Goal: Task Accomplishment & Management: Manage account settings

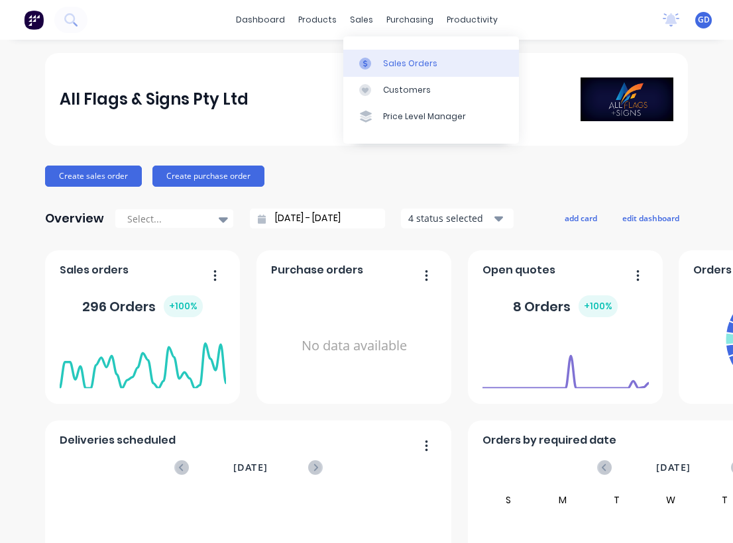
click at [383, 61] on div "Sales Orders" at bounding box center [410, 64] width 54 height 12
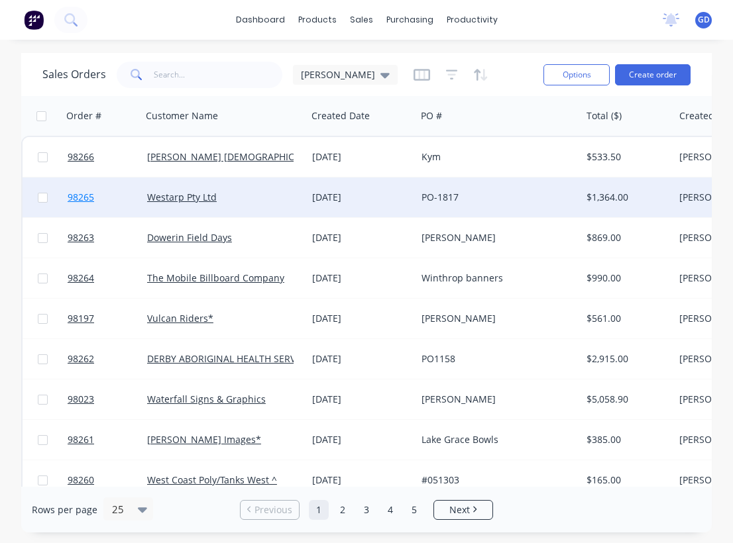
click at [85, 199] on span "98265" at bounding box center [81, 197] width 27 height 13
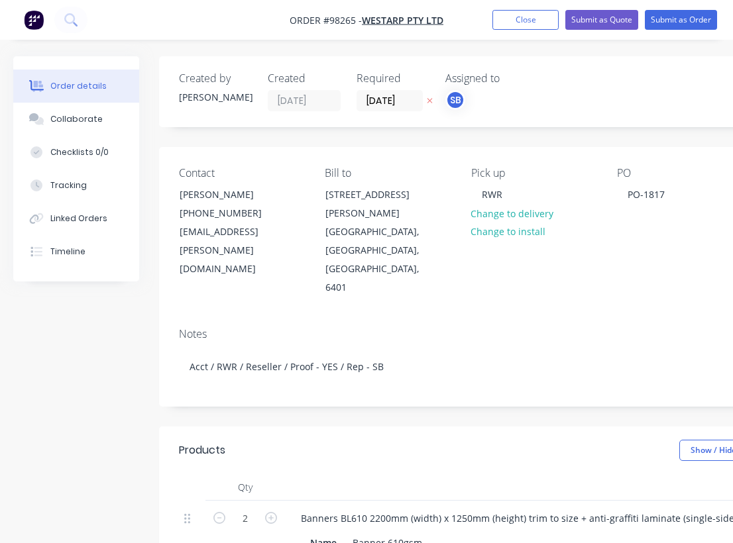
type input "$225.00"
type input "$450.00"
type input "$395.00"
type input "$790.00"
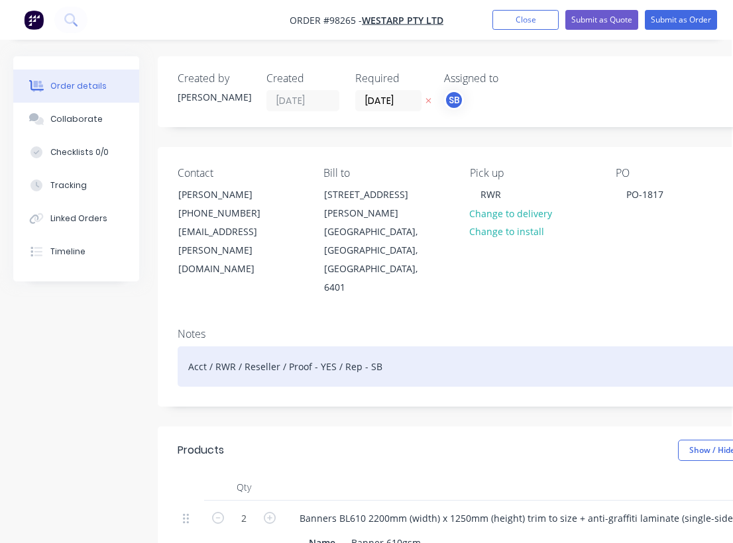
scroll to position [0, 1]
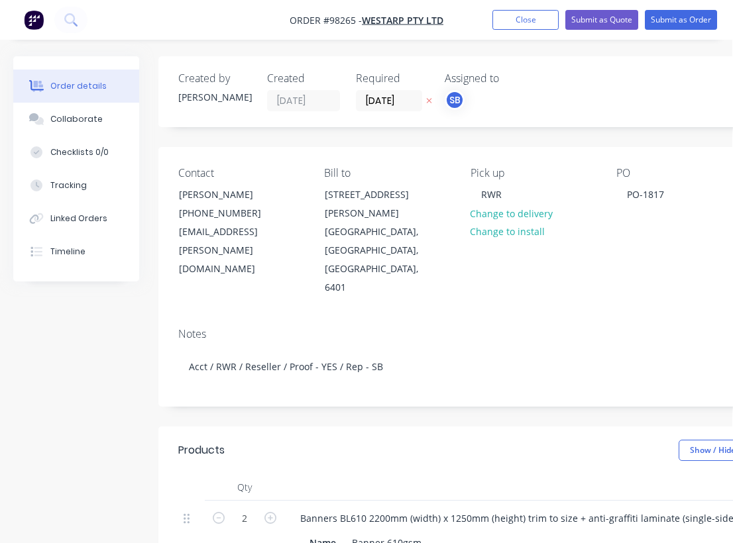
drag, startPoint x: 279, startPoint y: 15, endPoint x: 439, endPoint y: 13, distance: 160.4
click at [439, 13] on nav "Order #98265 - Westarp Pty Ltd Add product Close Submit as Quote Submit as Order" at bounding box center [366, 20] width 733 height 40
click at [457, 17] on nav "Order #98265 - Westarp Pty Ltd Add product Close Submit as Quote Submit as Order" at bounding box center [366, 20] width 733 height 40
drag, startPoint x: 455, startPoint y: 18, endPoint x: 394, endPoint y: 18, distance: 60.3
click at [394, 18] on nav "Order #98265 - Westarp Pty Ltd Add product Close Submit as Quote Submit as Order" at bounding box center [366, 20] width 733 height 40
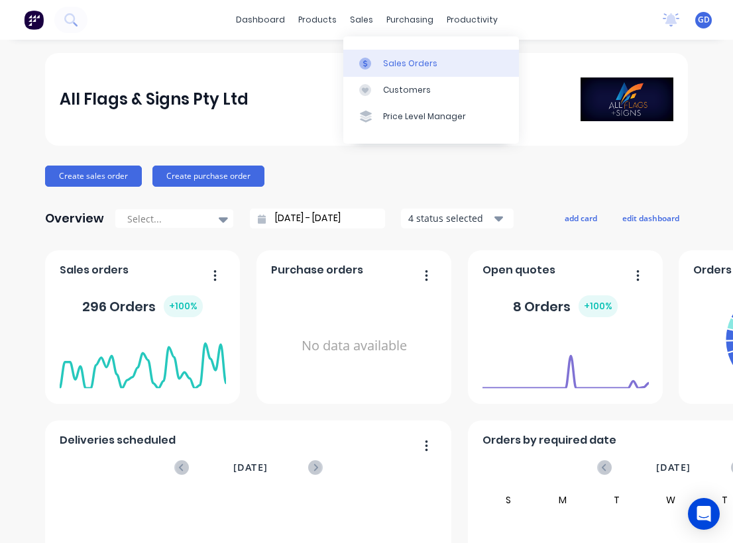
click at [390, 63] on div "Sales Orders" at bounding box center [410, 64] width 54 height 12
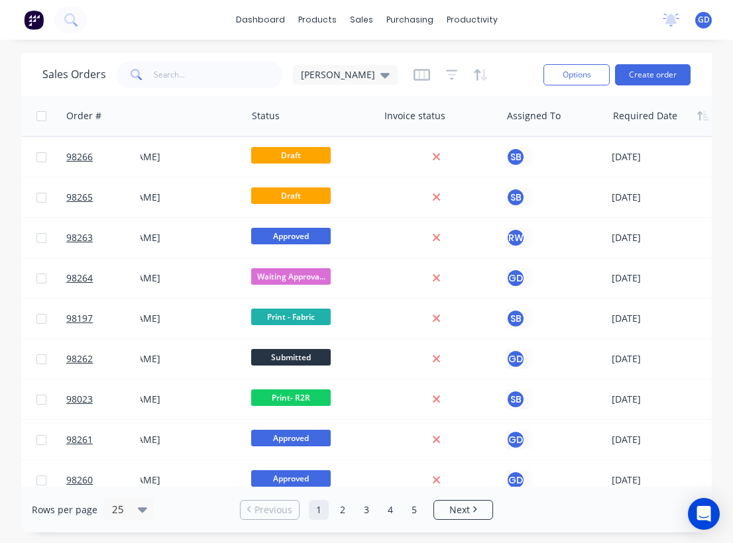
scroll to position [0, 610]
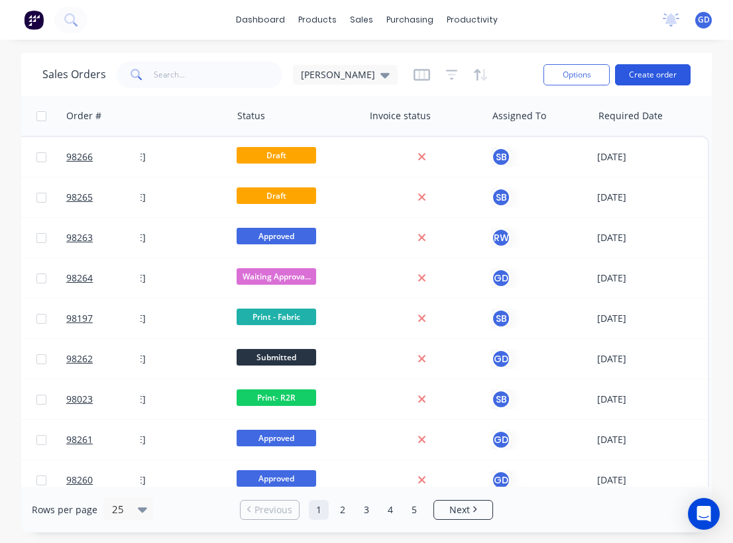
click at [667, 73] on button "Create order" at bounding box center [653, 74] width 76 height 21
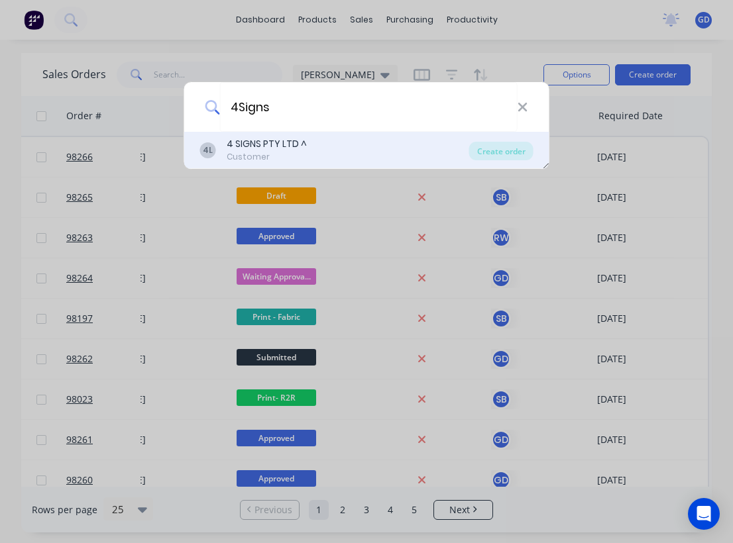
type input "4Signs"
click at [260, 149] on div "4 SIGNS PTY LTD ^" at bounding box center [267, 144] width 80 height 14
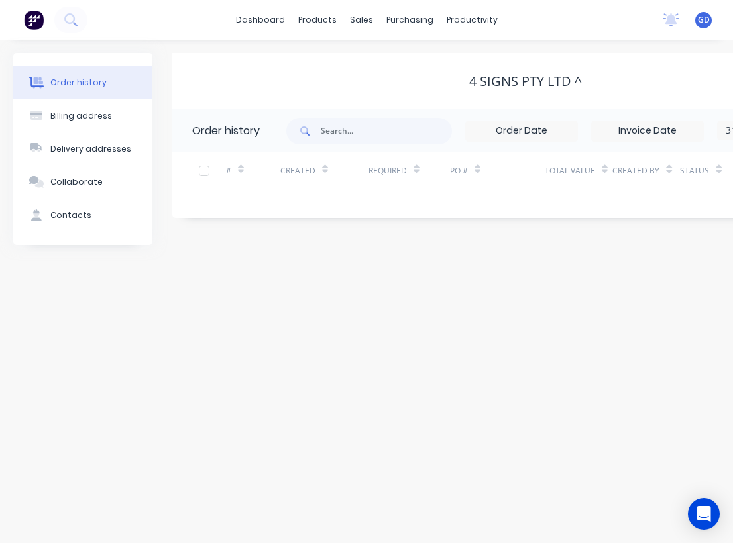
scroll to position [0, 213]
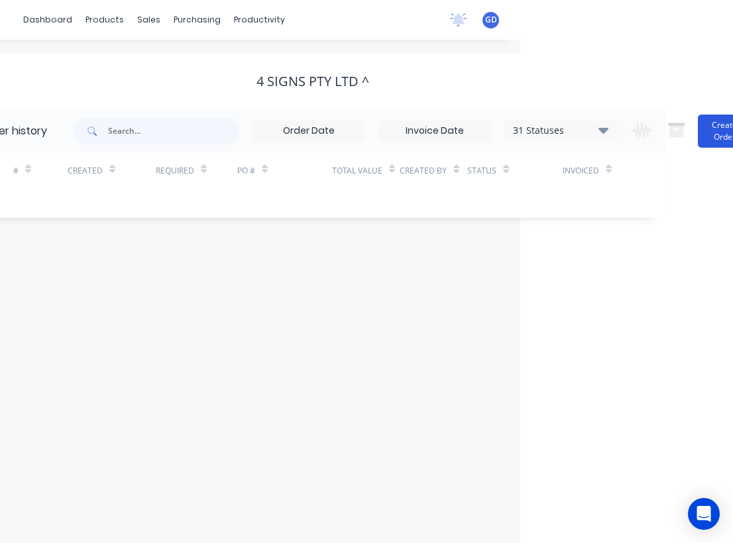
click at [720, 130] on button "Create Order" at bounding box center [724, 131] width 53 height 33
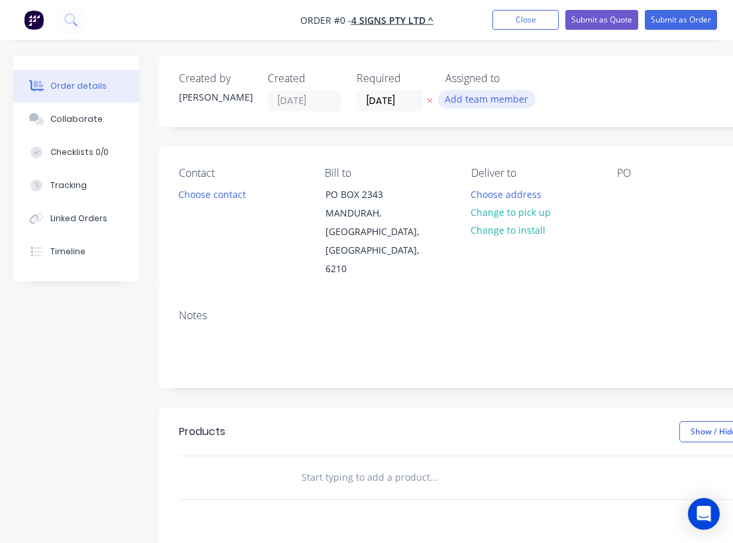
click at [490, 94] on button "Add team member" at bounding box center [486, 99] width 97 height 18
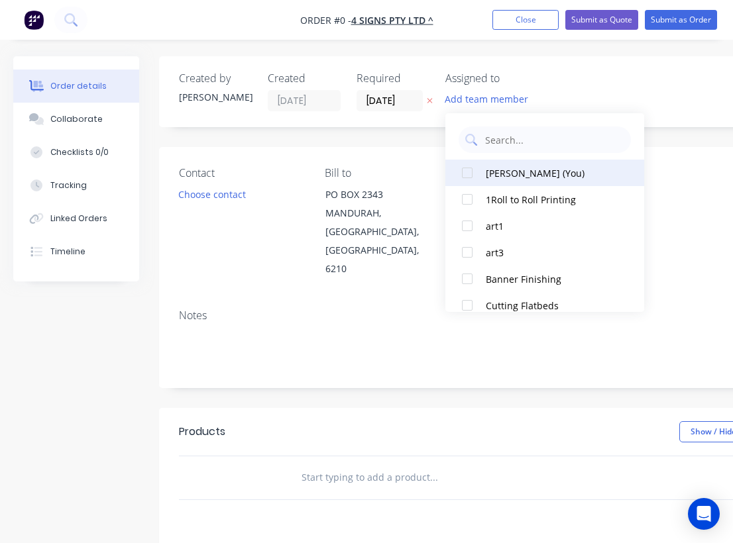
click at [465, 176] on div at bounding box center [467, 173] width 27 height 27
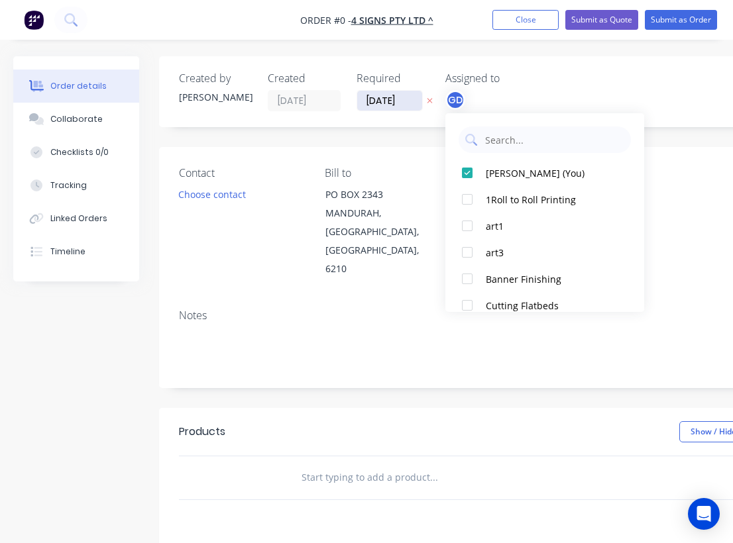
click at [382, 95] on div "Order details Collaborate Checklists 0/0 Tracking Linked Orders Timeline Order …" at bounding box center [460, 447] width 921 height 782
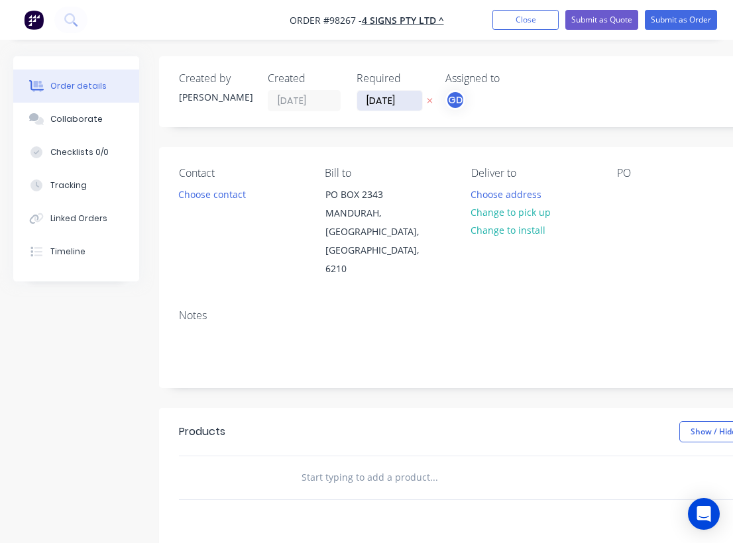
click at [392, 99] on input "[DATE]" at bounding box center [389, 101] width 65 height 20
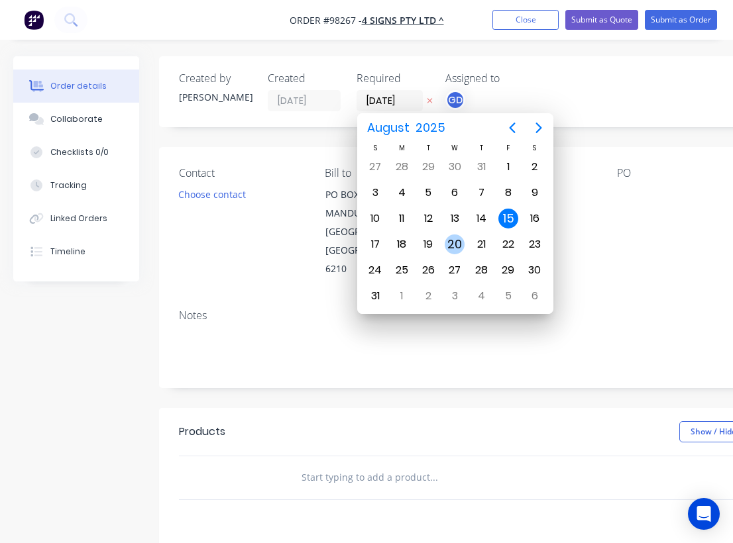
click at [453, 242] on div "20" at bounding box center [455, 245] width 20 height 20
type input "20/08/25"
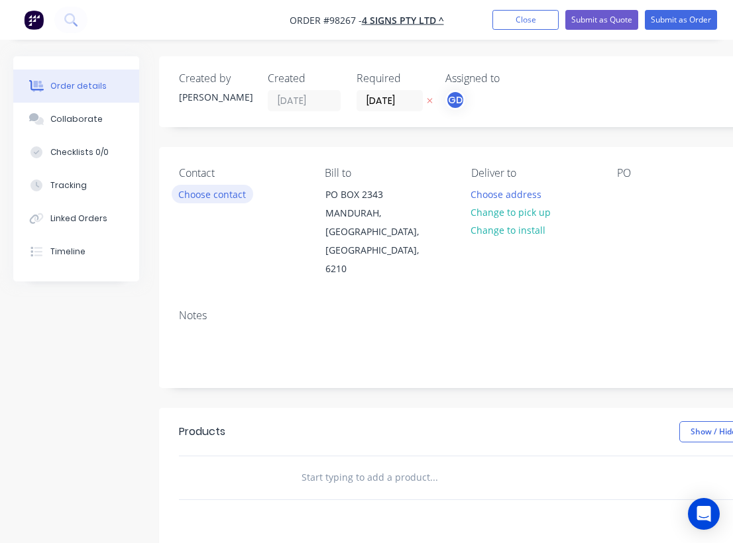
click at [235, 196] on button "Choose contact" at bounding box center [213, 194] width 82 height 18
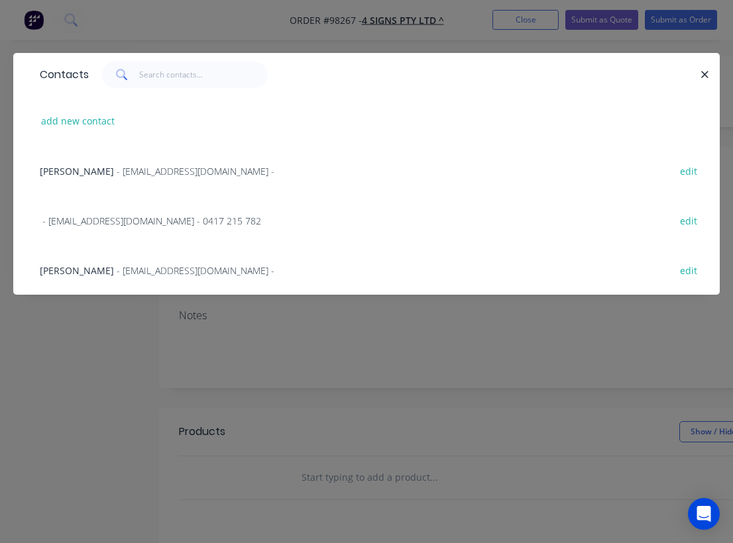
click at [72, 170] on span "Tae Jang" at bounding box center [77, 171] width 74 height 13
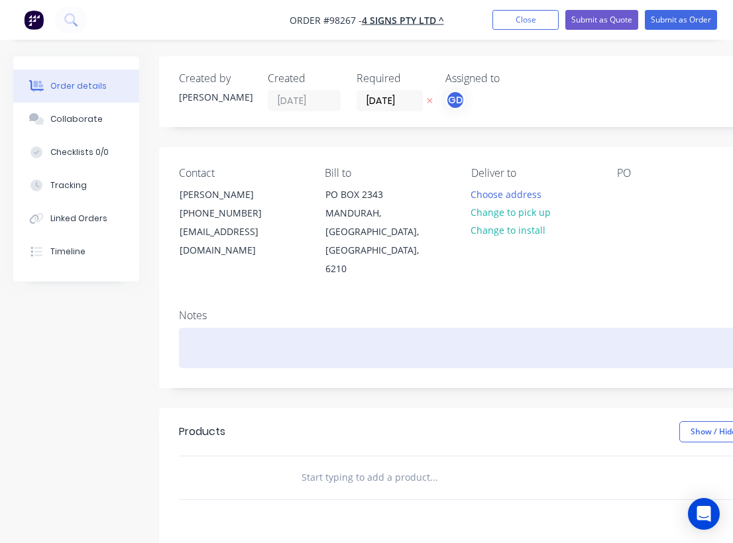
click at [186, 328] on div at bounding box center [533, 348] width 709 height 40
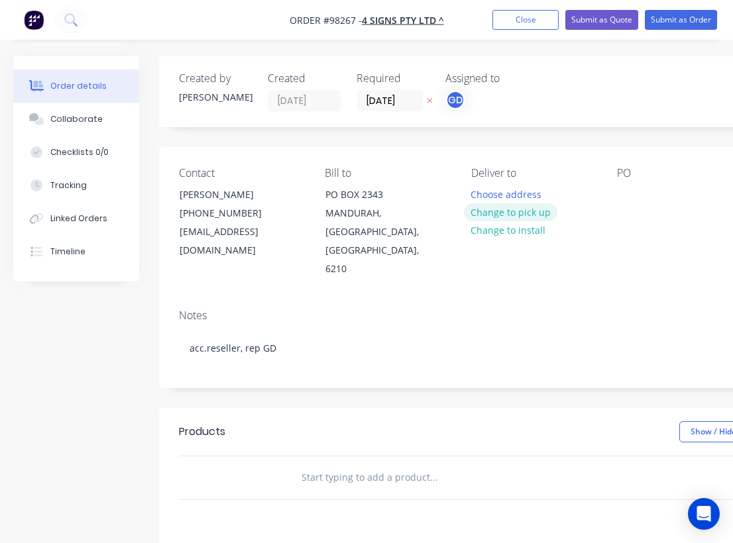
click at [508, 211] on button "Change to pick up" at bounding box center [511, 212] width 94 height 18
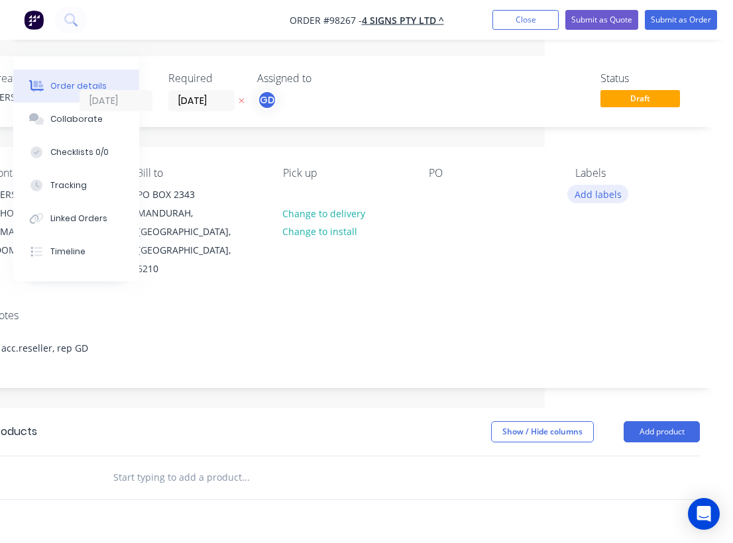
scroll to position [0, 188]
click at [586, 191] on button "Add labels" at bounding box center [597, 194] width 61 height 18
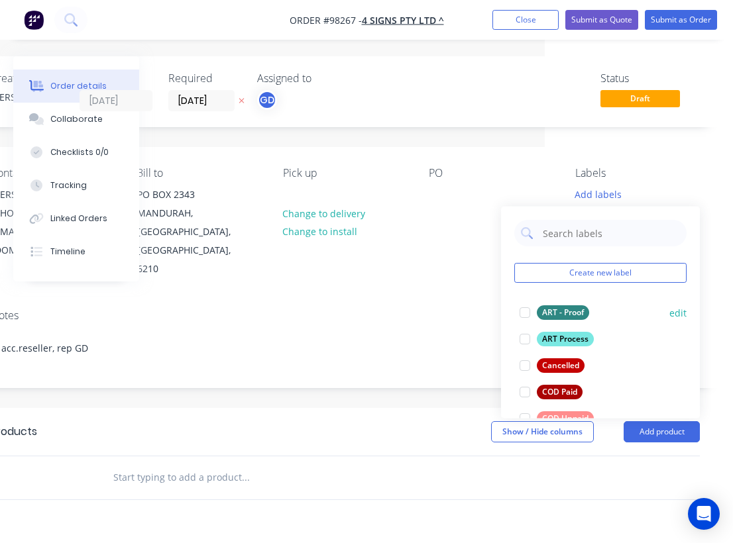
click at [563, 309] on div "ART - Proof" at bounding box center [563, 312] width 52 height 15
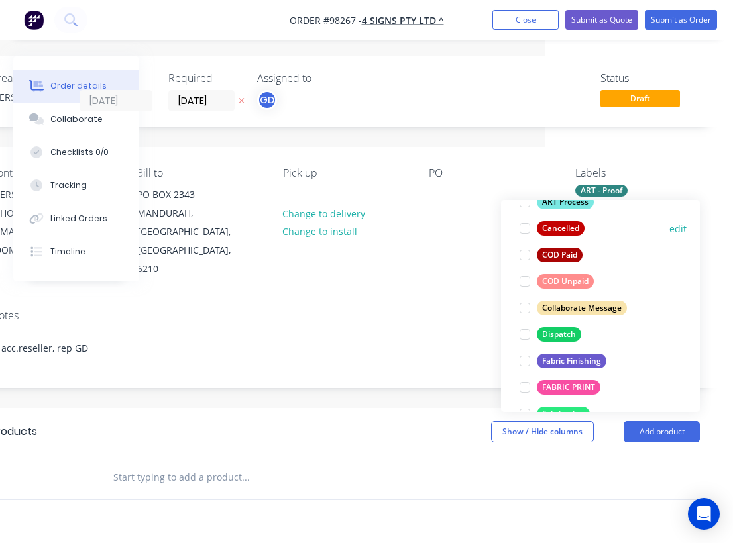
scroll to position [133, 0]
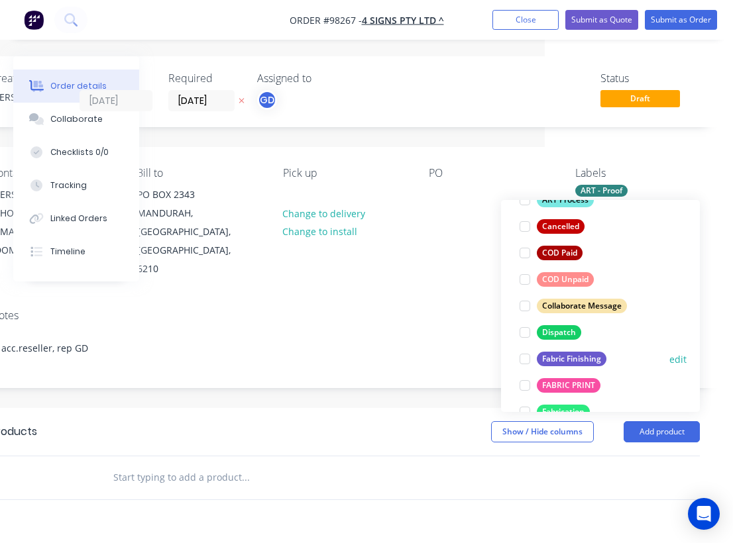
click at [567, 362] on div "Fabric Finishing" at bounding box center [572, 359] width 70 height 15
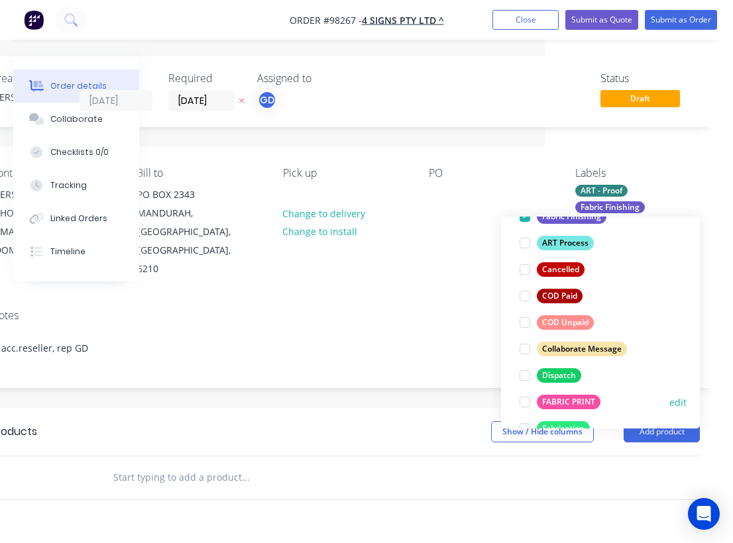
click at [568, 405] on div "FABRIC PRINT" at bounding box center [569, 402] width 64 height 15
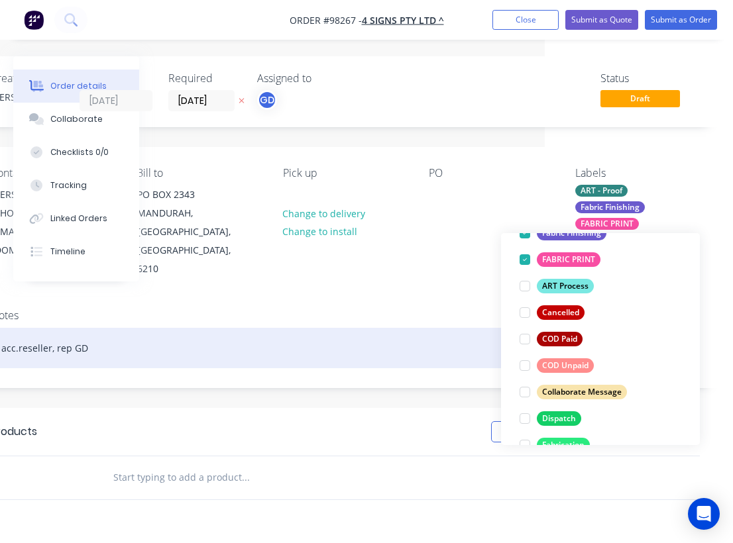
click at [419, 328] on div "acc.reseller, rep GD" at bounding box center [345, 348] width 709 height 40
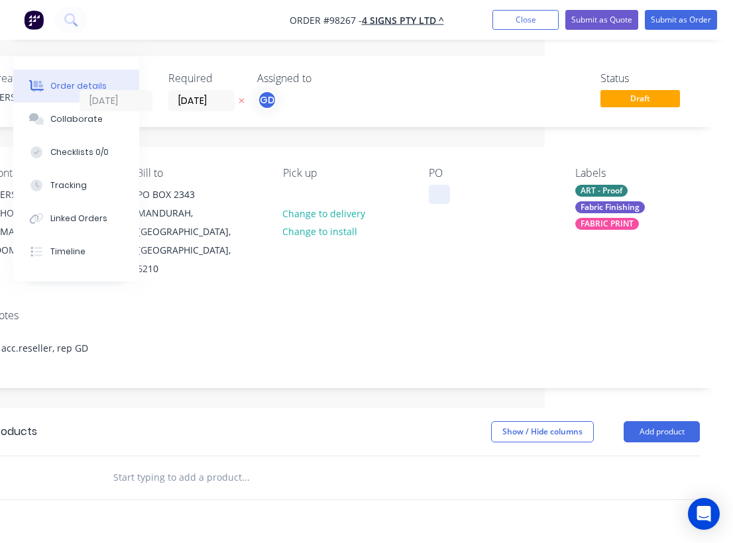
click at [443, 190] on div at bounding box center [439, 194] width 21 height 19
click at [439, 190] on div at bounding box center [439, 194] width 21 height 19
click at [377, 199] on div "Pick up Change to delivery Change to install" at bounding box center [345, 223] width 125 height 112
click at [147, 465] on input "text" at bounding box center [245, 478] width 265 height 27
paste input "Standard Flags 145gsm trilobal - Size: 1500x1000mm - Qty: 7 (1 Each) / Single S…"
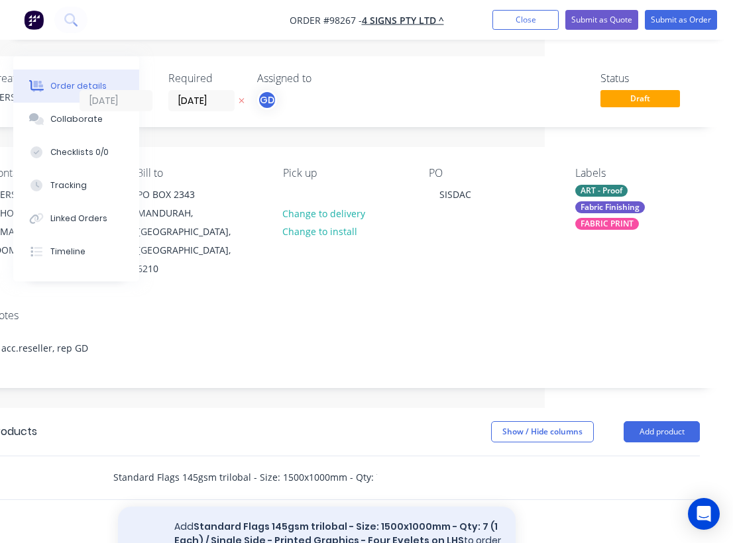
type input "Standard Flags 145gsm trilobal - Size: 1500x1000mm - Qty: 7 (1 Each) / Single S…"
click at [257, 507] on button "Add Standard Flags 145gsm trilobal - Size: 1500x1000mm - Qty: 7 (1 Each) / Sing…" at bounding box center [317, 534] width 398 height 54
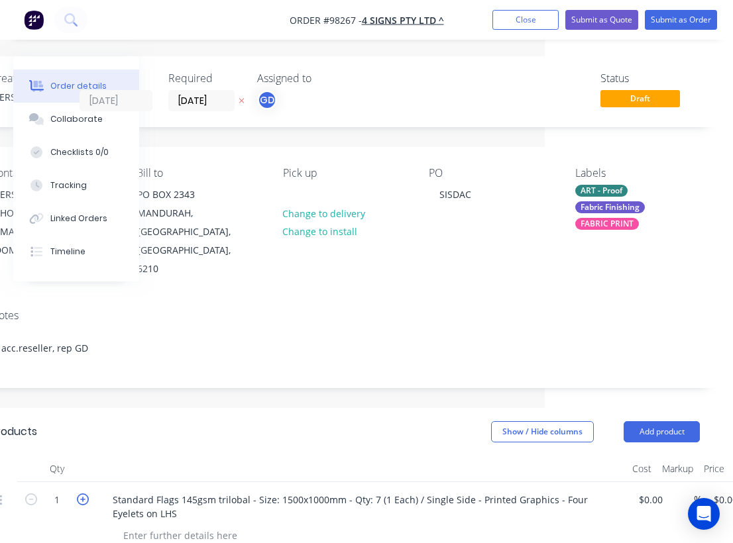
click at [81, 494] on icon "button" at bounding box center [83, 500] width 12 height 12
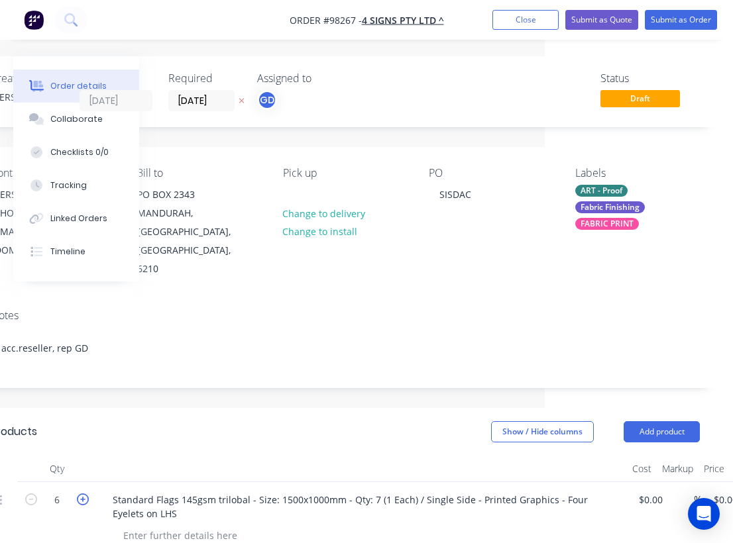
click at [81, 494] on icon "button" at bounding box center [83, 500] width 12 height 12
type input "7"
click at [229, 408] on header "Products Show / Hide columns Add product" at bounding box center [345, 432] width 749 height 48
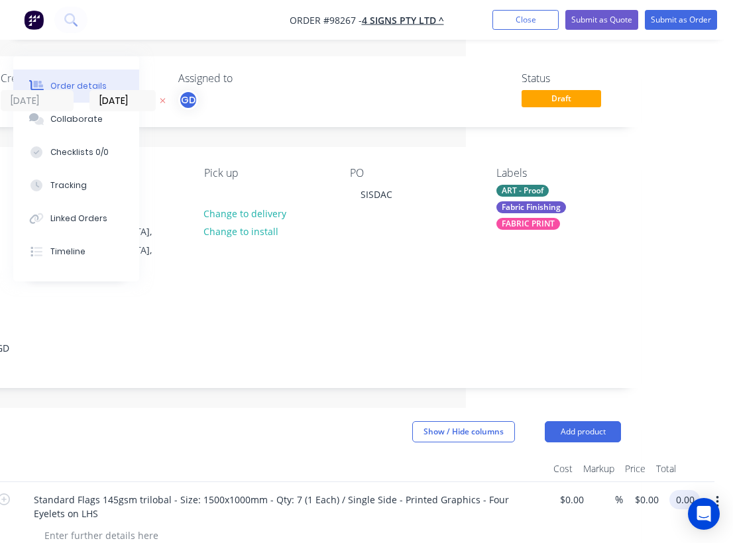
scroll to position [0, 267]
click at [690, 490] on input "0.00" at bounding box center [687, 499] width 25 height 19
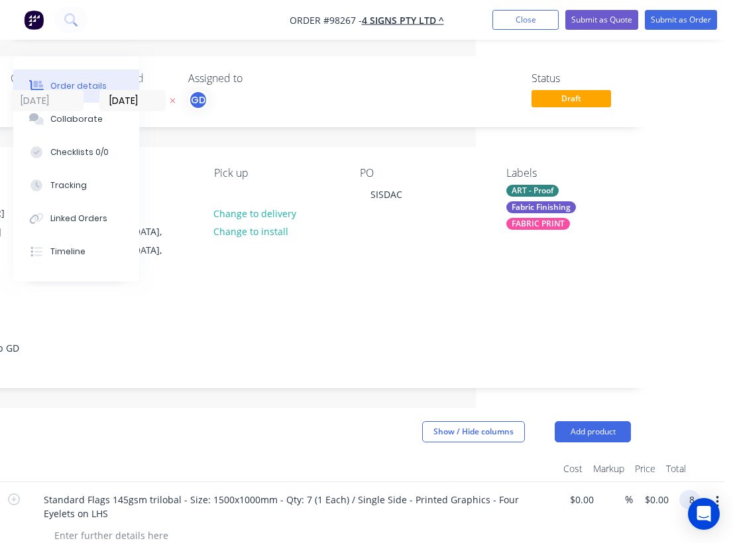
scroll to position [0, 257]
type input "$840.00"
type input "$120.00"
click at [425, 415] on header "Products Show / Hide columns Add product" at bounding box center [276, 432] width 749 height 48
click at [402, 195] on div "SISDAC" at bounding box center [386, 194] width 53 height 19
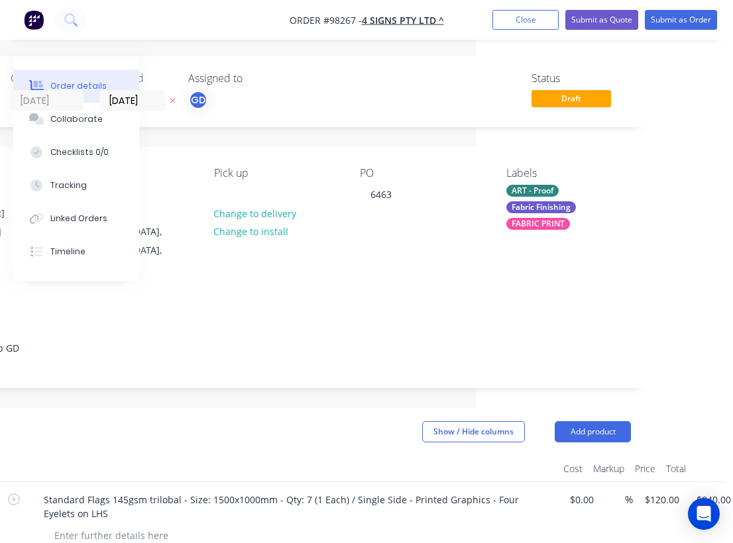
click at [359, 259] on div "Contact Tae Jang (08) 9583 3644 sales@4signs.net.au Bill to PO BOX 2343 MANDURA…" at bounding box center [276, 223] width 749 height 152
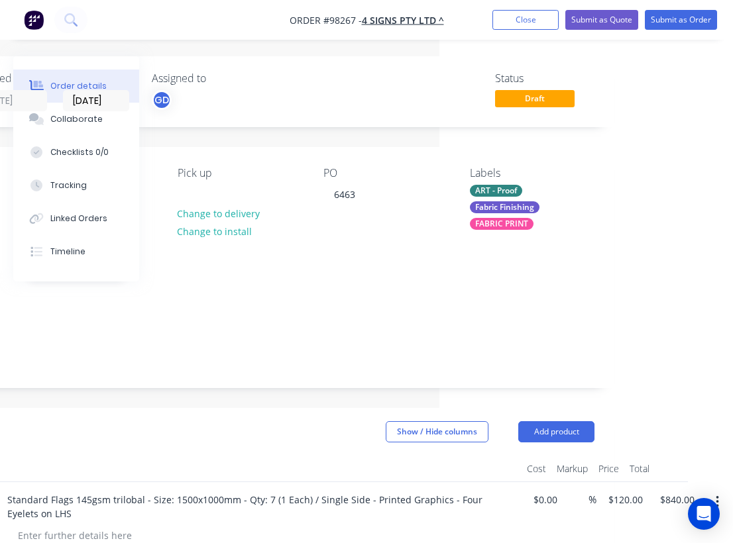
scroll to position [0, 0]
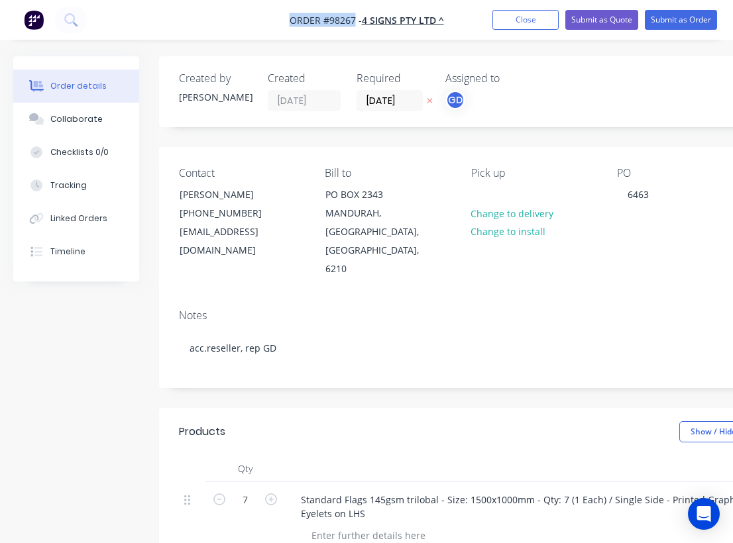
drag, startPoint x: 287, startPoint y: 16, endPoint x: 354, endPoint y: 26, distance: 67.7
click at [354, 26] on nav "Order #98267 - 4 SIGNS PTY LTD ^ Add product Close Submit as Quote Submit as Or…" at bounding box center [366, 20] width 733 height 40
click at [327, 21] on span "Order #98267 -" at bounding box center [326, 20] width 72 height 13
drag, startPoint x: 287, startPoint y: 17, endPoint x: 356, endPoint y: 17, distance: 68.9
click at [356, 17] on nav "Order #98267 - 4 SIGNS PTY LTD ^ Add product Close Submit as Quote Submit as Or…" at bounding box center [366, 20] width 733 height 40
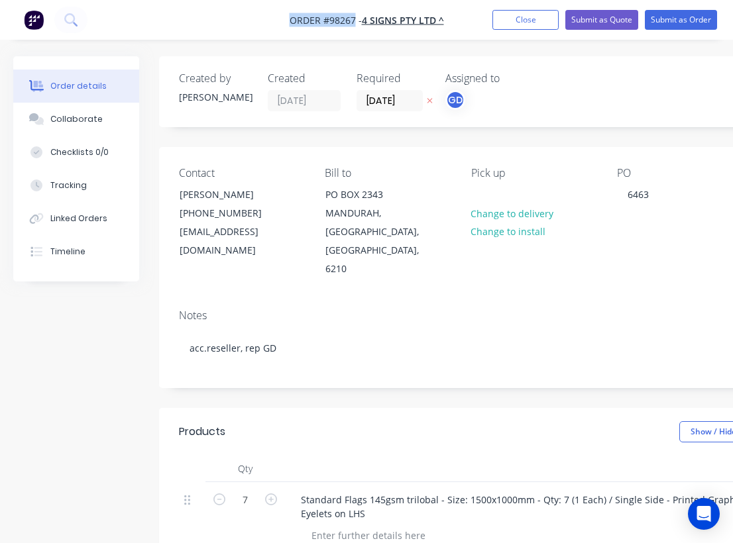
copy span "Order #98267"
click at [523, 19] on button "Close" at bounding box center [525, 20] width 66 height 20
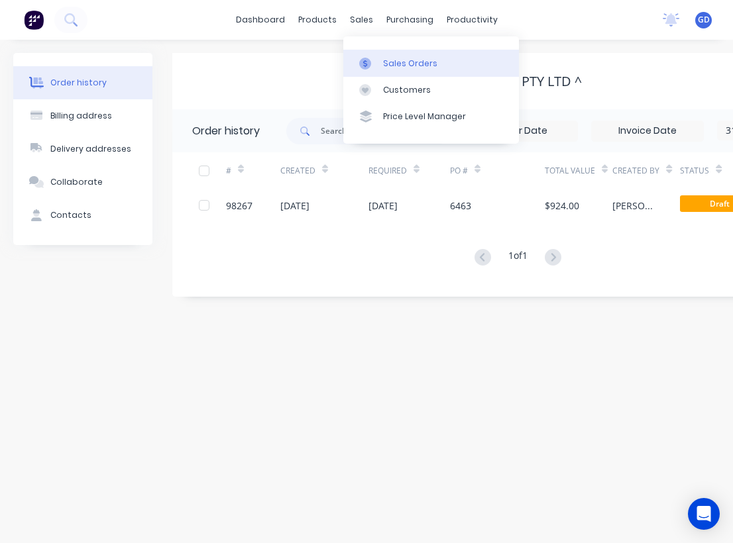
click at [399, 58] on div "Sales Orders" at bounding box center [410, 64] width 54 height 12
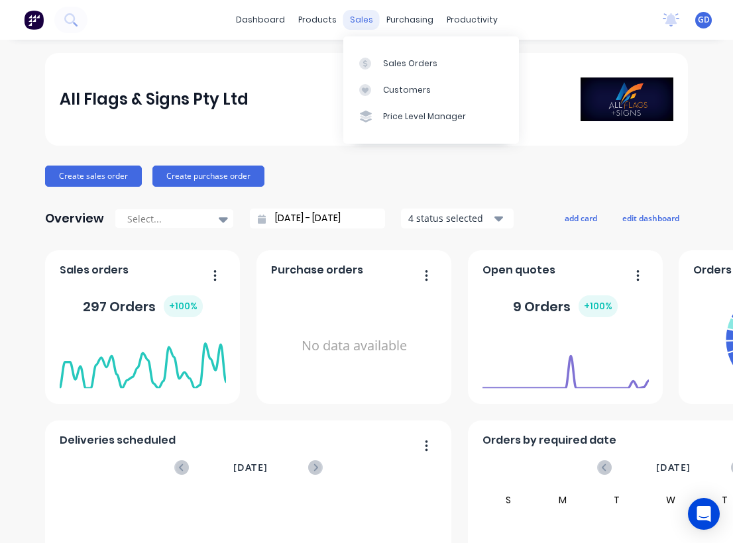
click at [361, 17] on div "sales" at bounding box center [361, 20] width 36 height 20
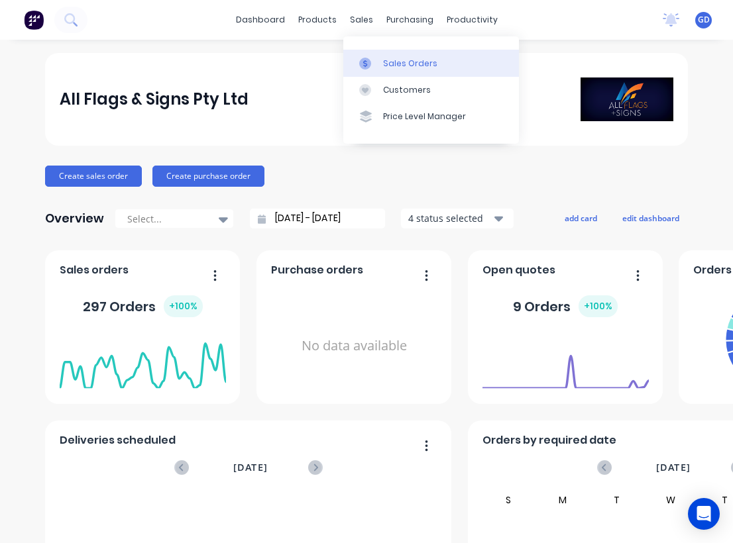
click at [394, 63] on div "Sales Orders" at bounding box center [410, 64] width 54 height 12
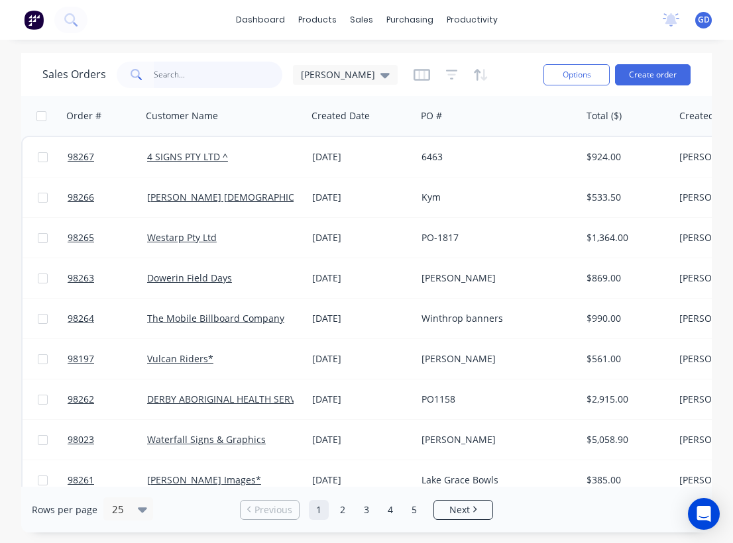
click at [171, 72] on input "text" at bounding box center [218, 75] width 129 height 27
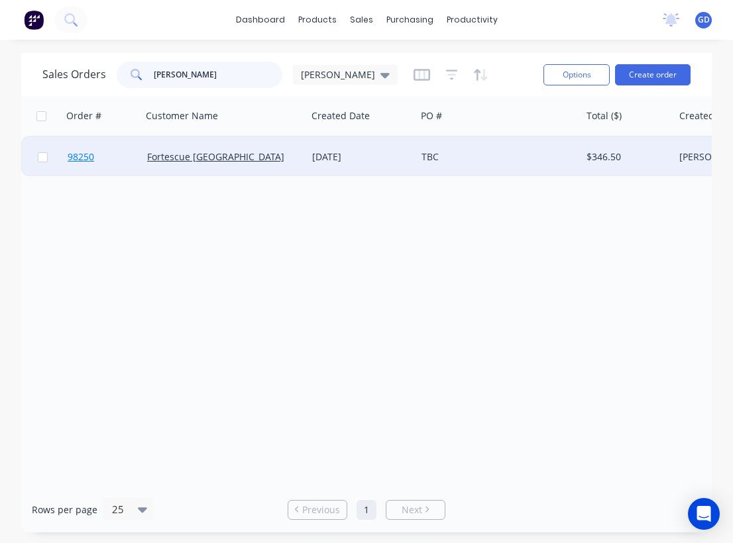
type input "Fortes"
click at [75, 157] on span "98250" at bounding box center [81, 156] width 27 height 13
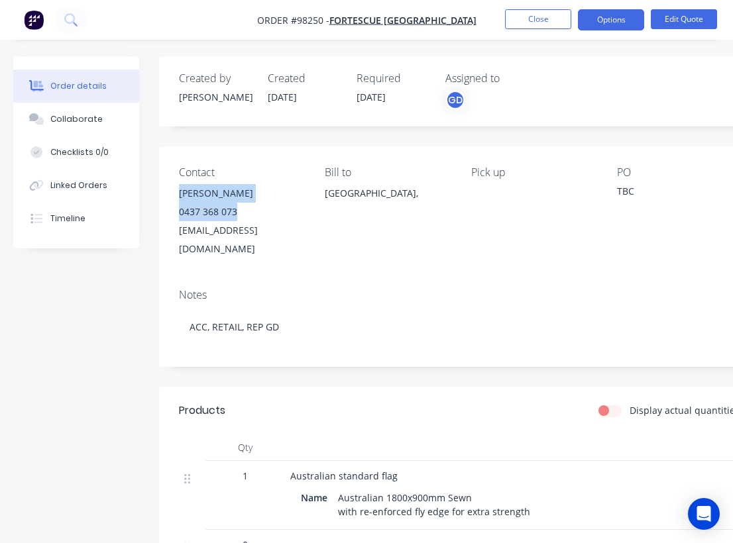
drag, startPoint x: 245, startPoint y: 207, endPoint x: 178, endPoint y: 193, distance: 69.1
click at [178, 193] on div "Contact James Cameron 0437 368 073 nyidinghuvillagesuper@fortescue.com Bill to …" at bounding box center [533, 212] width 749 height 132
copy div "James Cameron 0437 368 073"
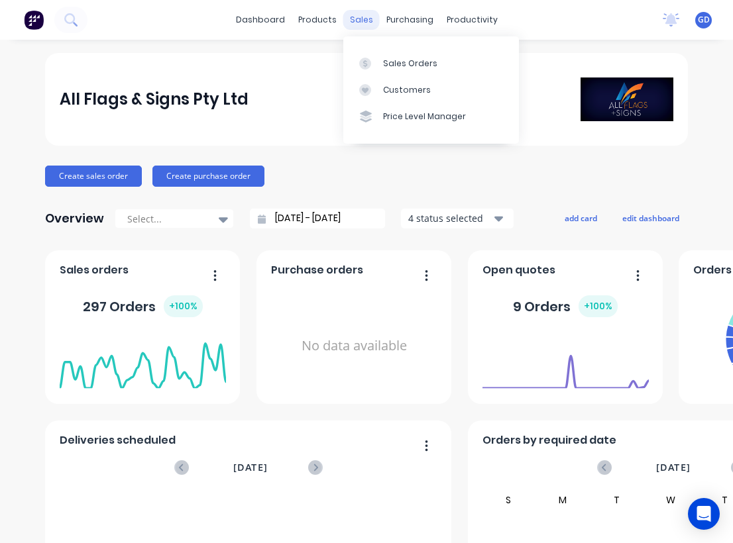
click at [362, 17] on div "sales" at bounding box center [361, 20] width 36 height 20
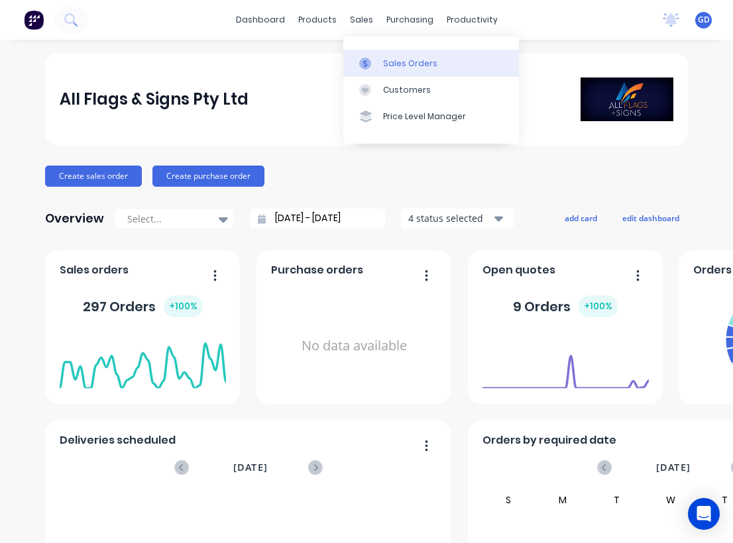
click at [403, 62] on div "Sales Orders" at bounding box center [410, 64] width 54 height 12
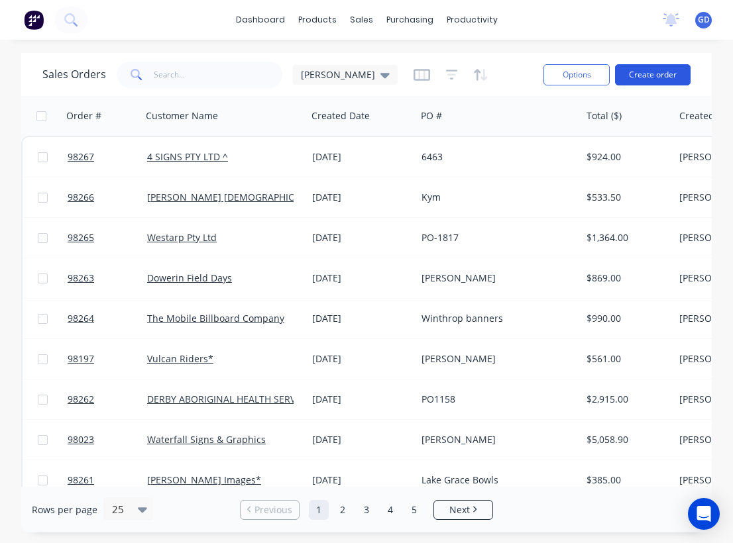
click at [649, 73] on button "Create order" at bounding box center [653, 74] width 76 height 21
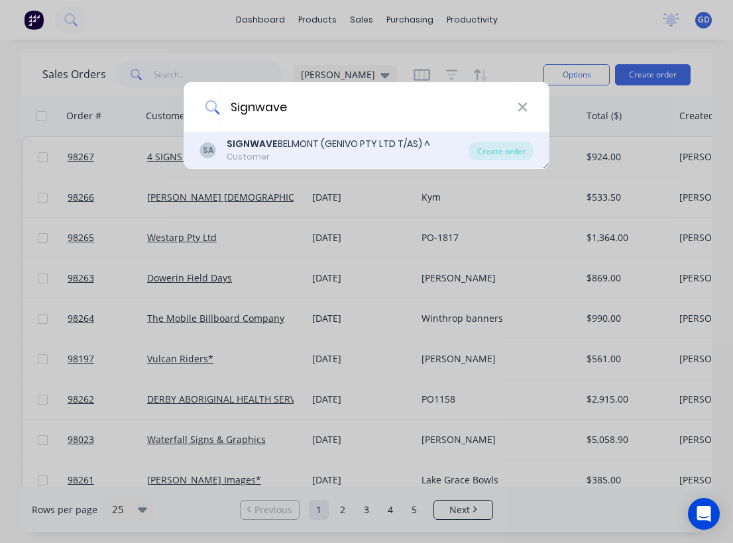
type input "Signwave"
click at [292, 144] on div "SIGNWAVE BELMONT (GENIVO PTY LTD T/AS) ^" at bounding box center [328, 144] width 203 height 14
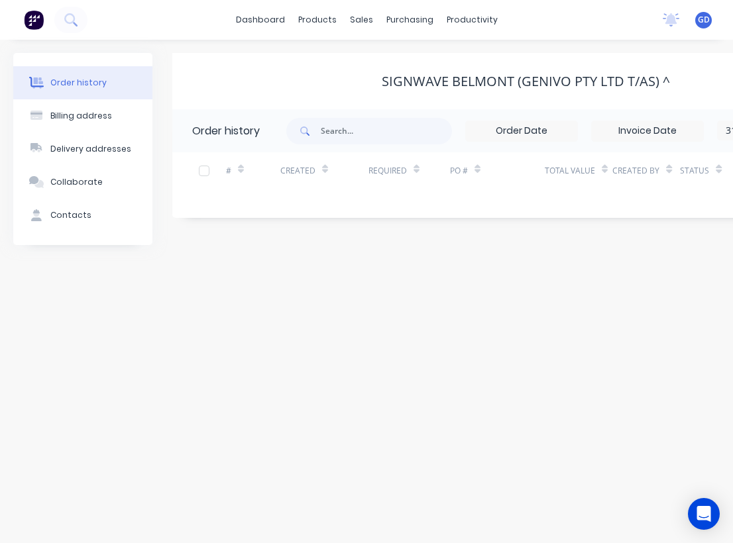
scroll to position [0, 241]
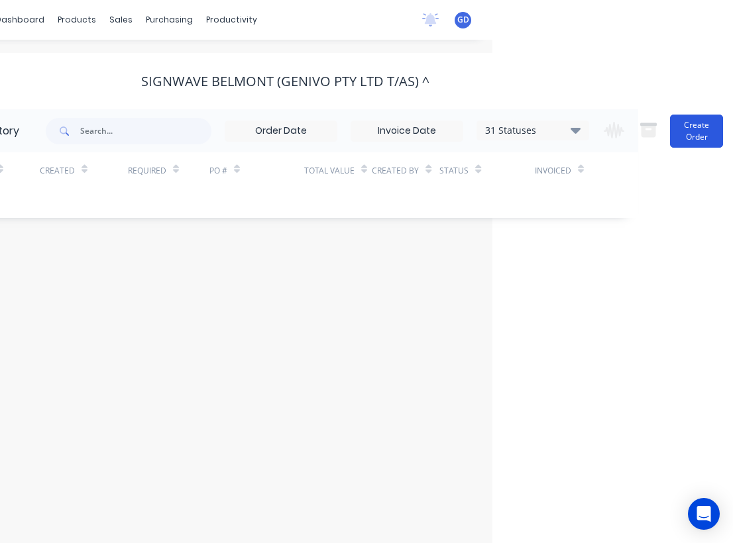
click at [692, 137] on button "Create Order" at bounding box center [696, 131] width 53 height 33
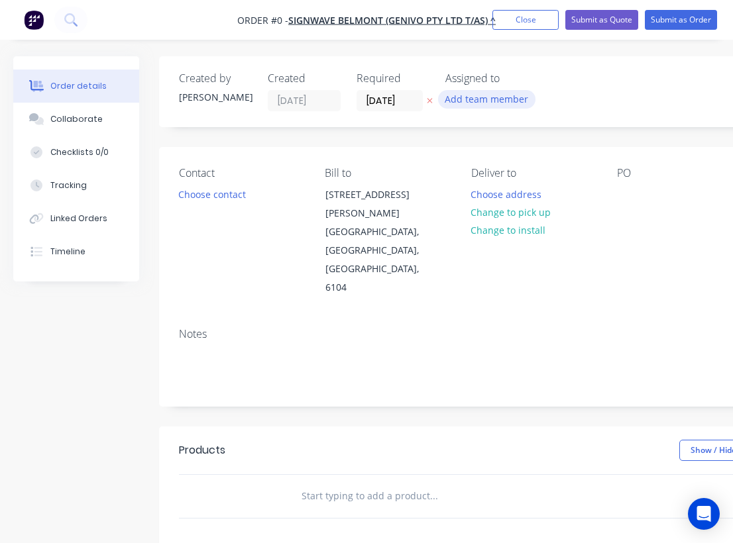
click at [498, 100] on button "Add team member" at bounding box center [486, 99] width 97 height 18
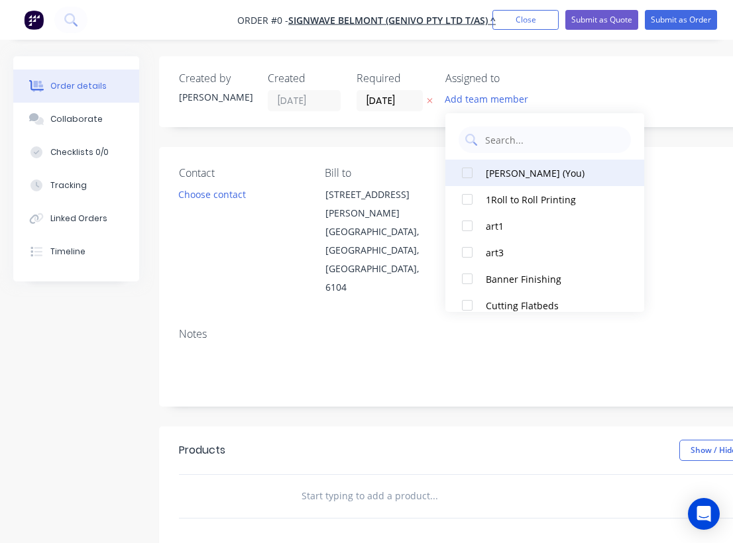
click at [491, 172] on div "Gino Dilello (You)" at bounding box center [552, 173] width 133 height 14
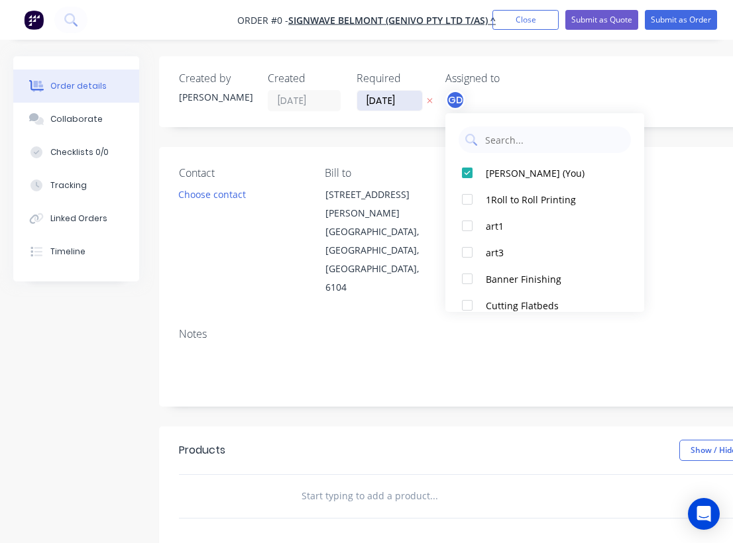
click at [388, 96] on div "Order details Collaborate Checklists 0/0 Tracking Linked Orders Timeline Order …" at bounding box center [460, 456] width 921 height 801
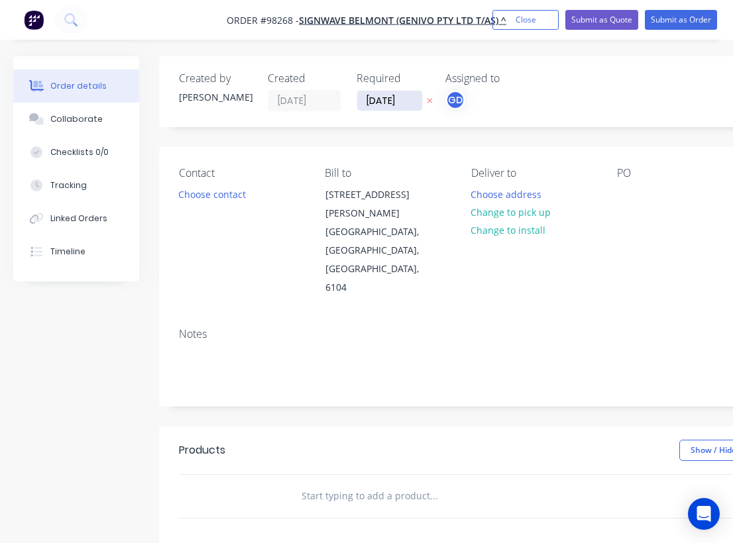
click at [384, 97] on input "15/08/25" at bounding box center [389, 101] width 65 height 20
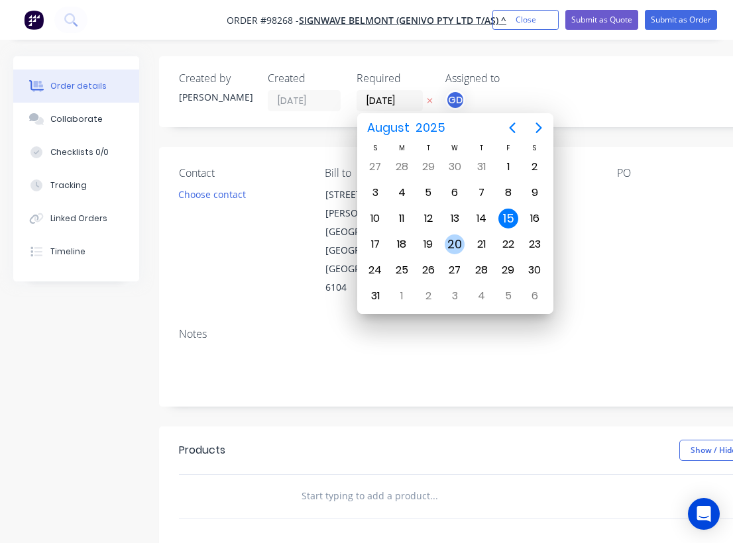
click at [455, 241] on div "20" at bounding box center [455, 245] width 20 height 20
type input "20/08/25"
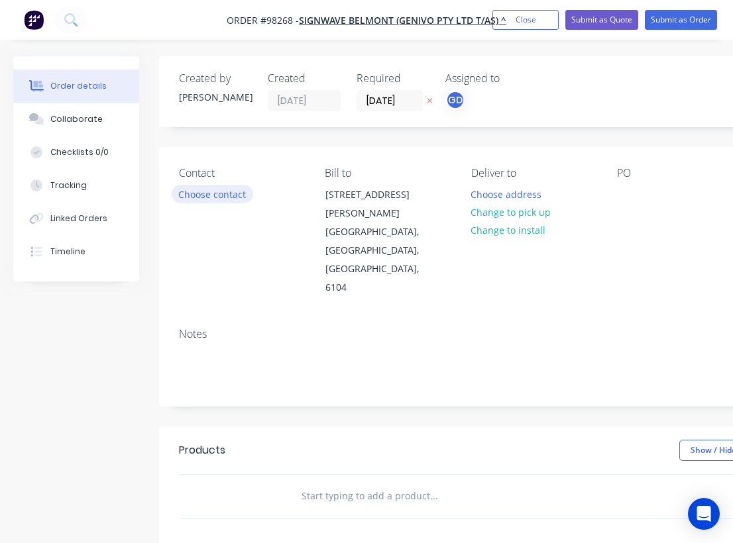
click at [223, 193] on button "Choose contact" at bounding box center [213, 194] width 82 height 18
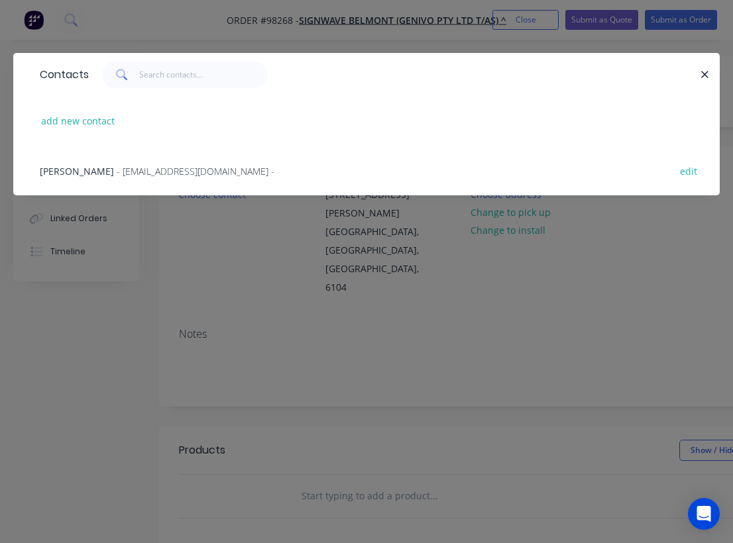
click at [49, 171] on span "IVONA OKUNIEWICZ" at bounding box center [77, 171] width 74 height 13
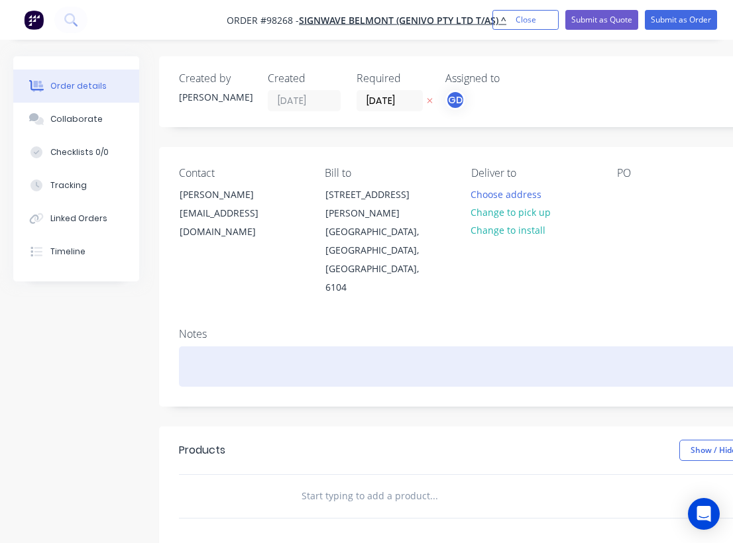
click at [189, 347] on div at bounding box center [533, 367] width 709 height 40
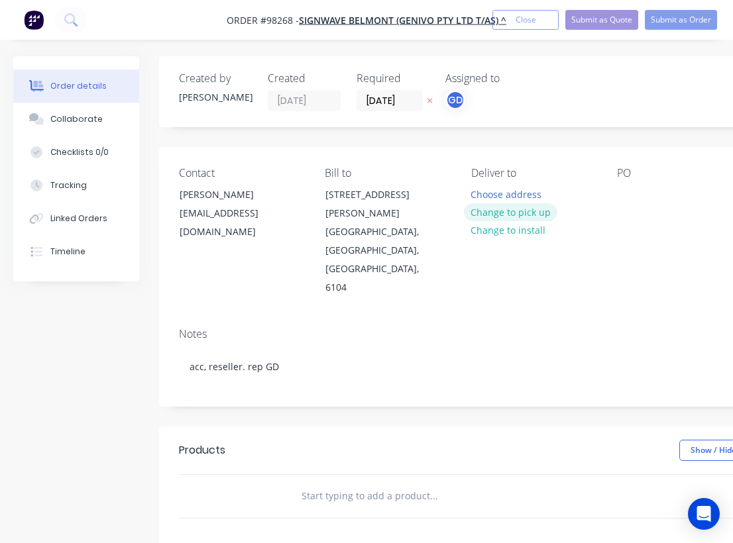
click at [517, 211] on button "Change to pick up" at bounding box center [511, 212] width 94 height 18
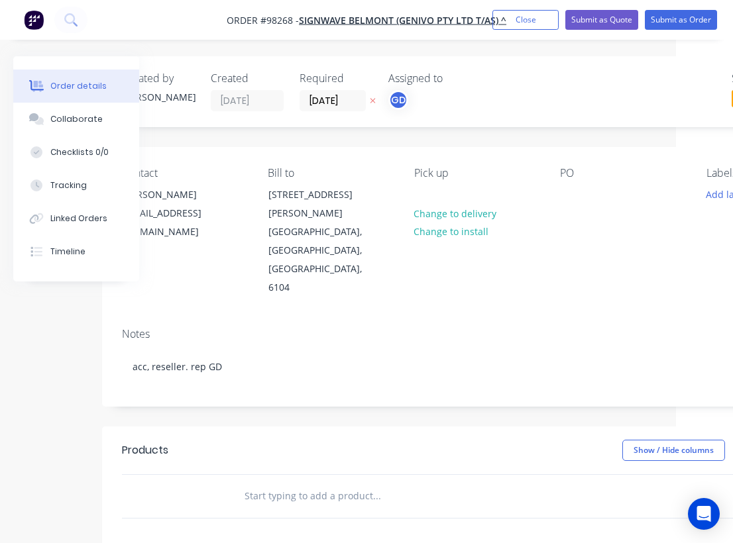
scroll to position [0, 72]
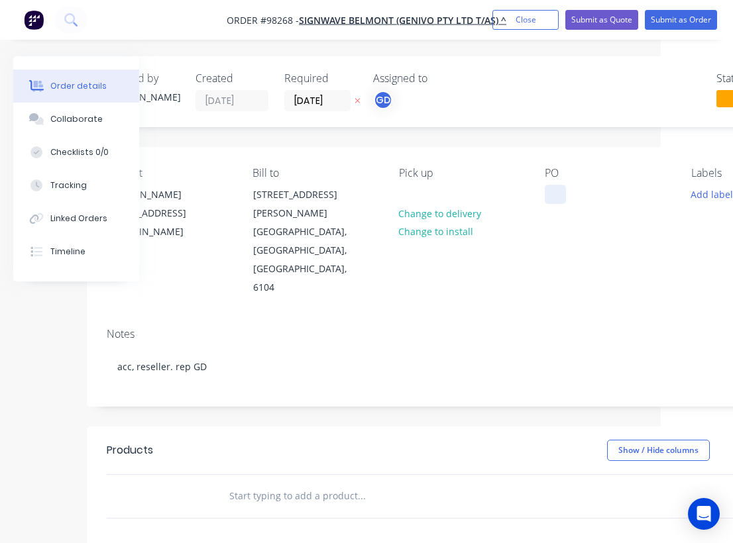
click at [566, 200] on div at bounding box center [555, 194] width 21 height 19
click at [567, 250] on div "PO Ivona" at bounding box center [607, 232] width 125 height 131
click at [721, 192] on button "Add labels" at bounding box center [713, 194] width 61 height 18
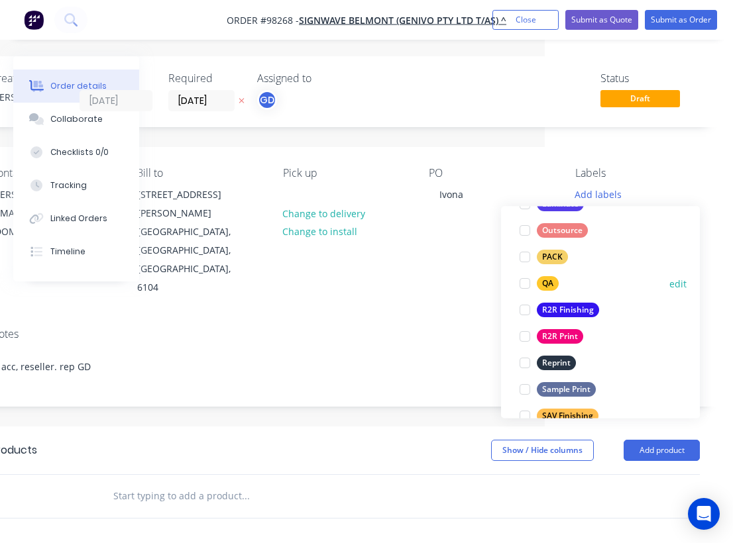
scroll to position [480, 0]
click at [567, 313] on div "R2R Finishing" at bounding box center [568, 310] width 62 height 15
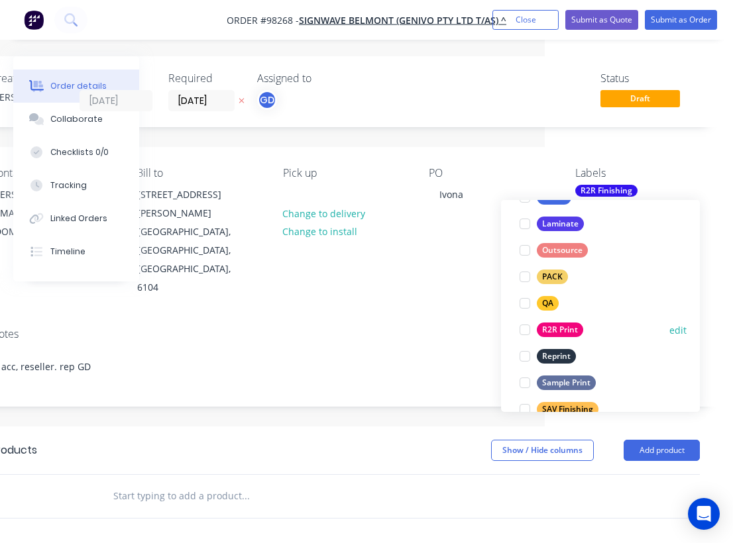
click at [563, 331] on div "R2R Print" at bounding box center [560, 330] width 46 height 15
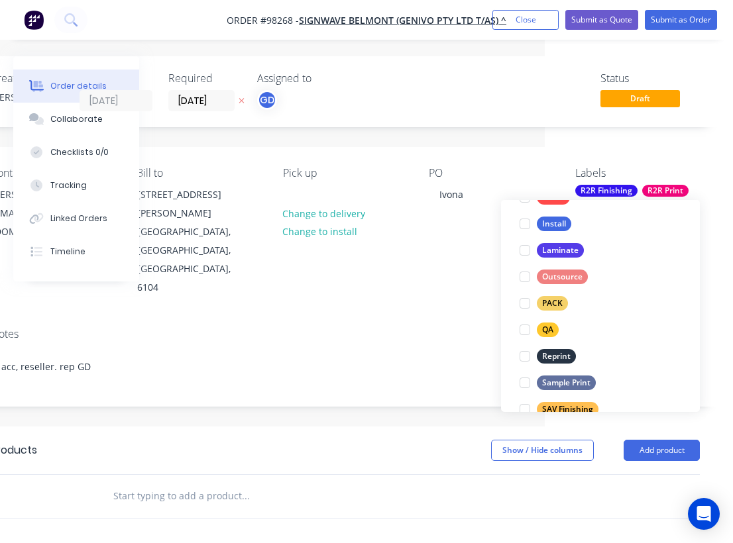
click at [182, 483] on input "text" at bounding box center [245, 496] width 265 height 27
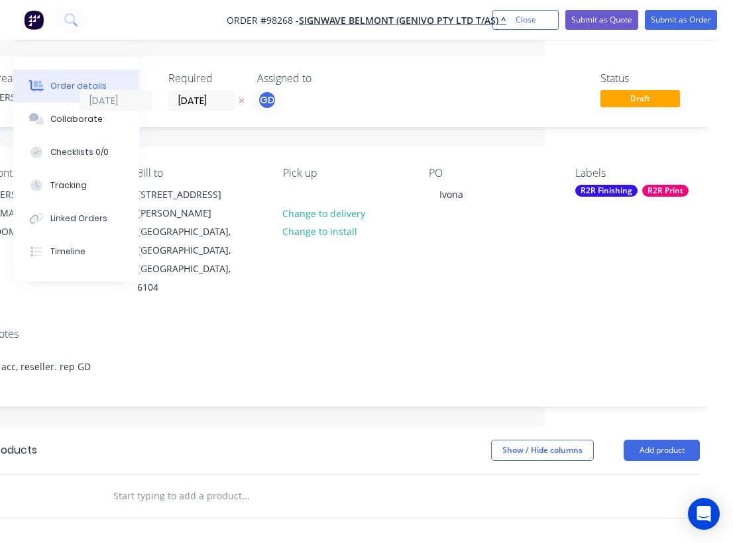
paste input "8400 w x 2260h excluding keder"
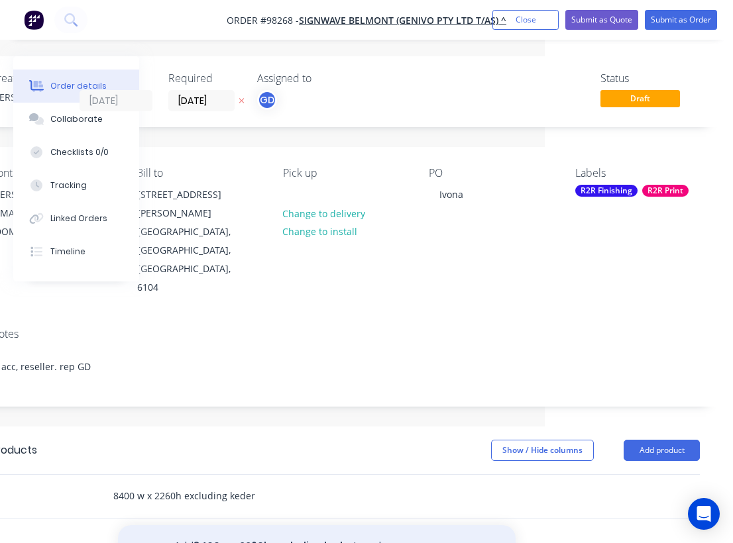
type input "8400 w x 2260h excluding keder"
click at [298, 526] on button "Add 8400 w x 2260h excluding keder to order" at bounding box center [317, 547] width 398 height 42
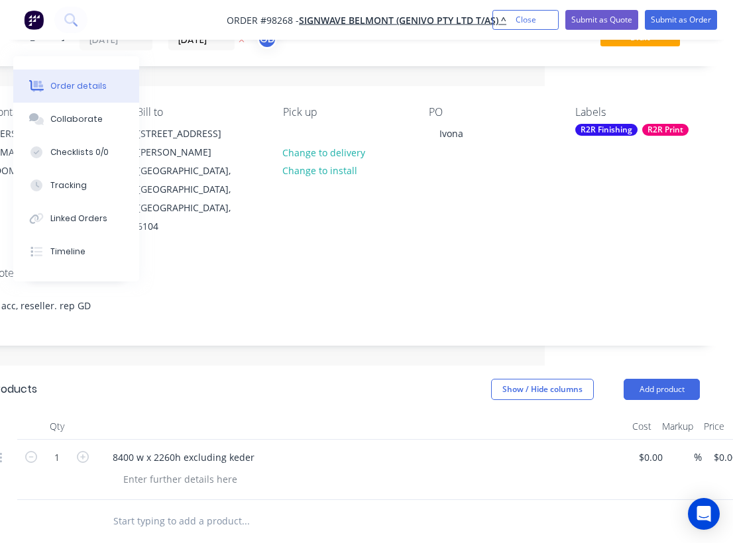
scroll to position [62, 188]
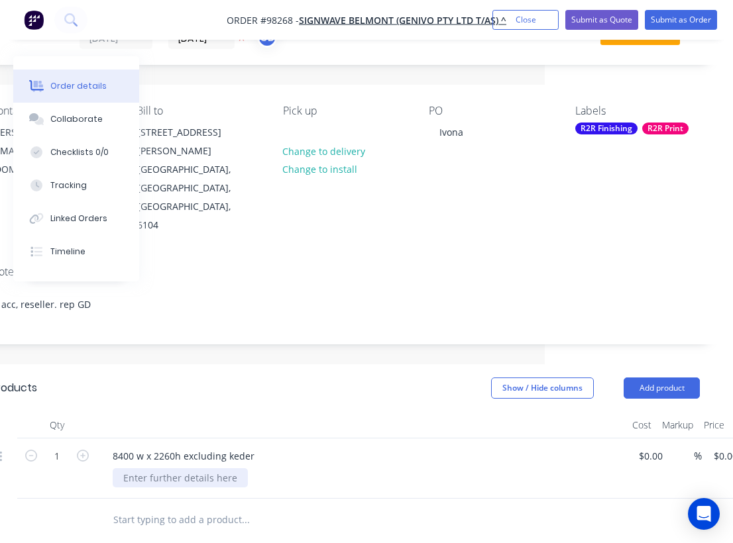
paste div
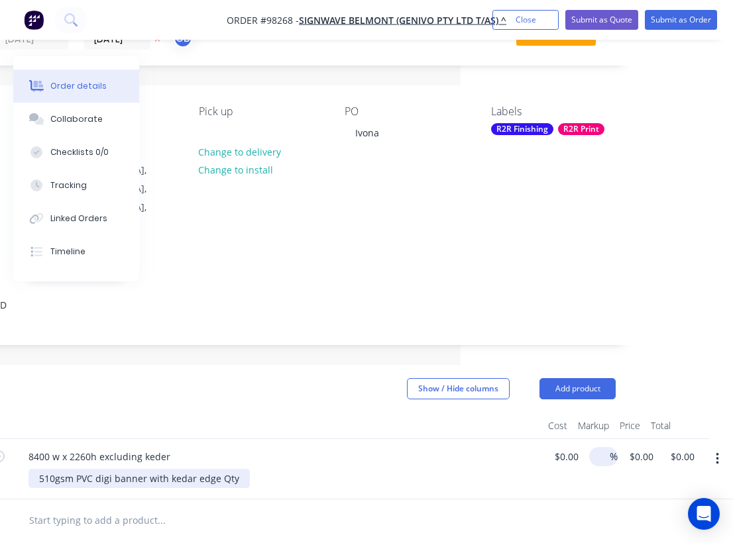
scroll to position [62, 272]
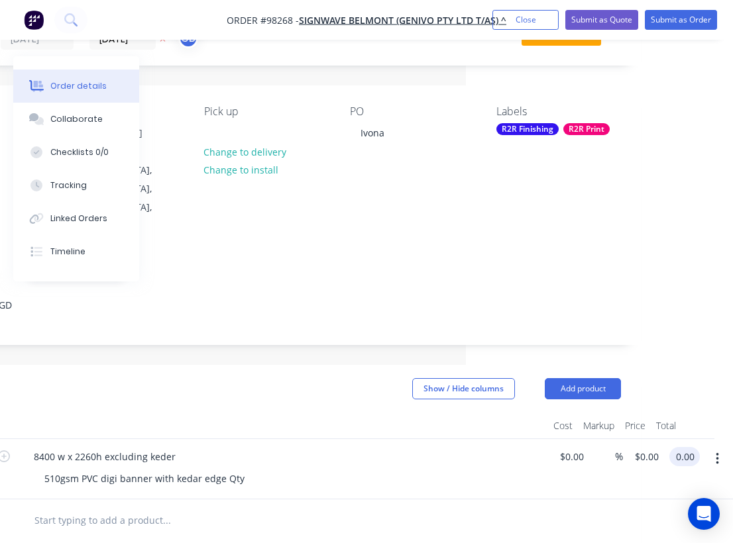
click at [689, 447] on input "0.00" at bounding box center [687, 456] width 25 height 19
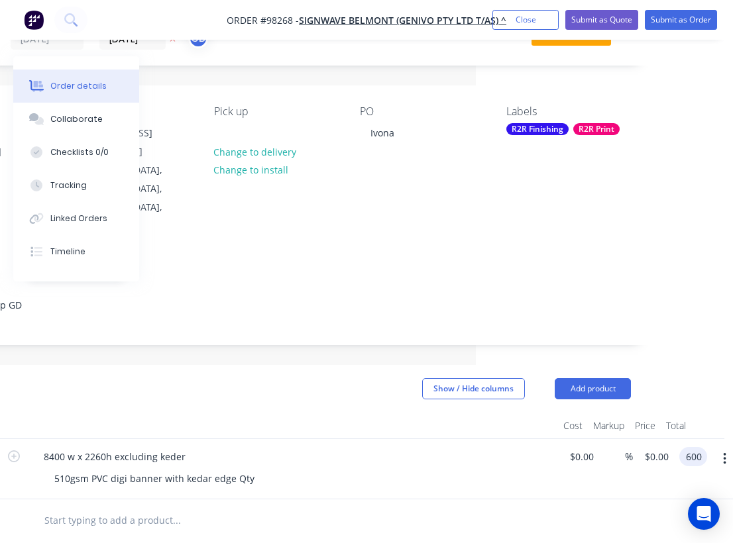
type input "$600.00"
click at [468, 508] on div at bounding box center [266, 521] width 467 height 27
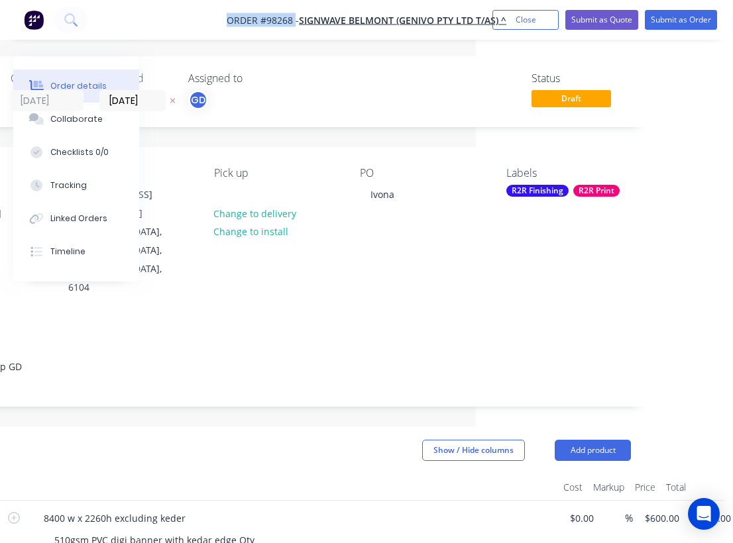
drag, startPoint x: 219, startPoint y: 19, endPoint x: 294, endPoint y: 23, distance: 75.0
click at [294, 23] on nav "Order #98268 - SIGNWAVE BELMONT (GENIVO PTY LTD T/AS) ^ Add product Close Submi…" at bounding box center [366, 20] width 733 height 40
copy span "Order #98268"
click at [514, 21] on button "Close" at bounding box center [525, 20] width 66 height 20
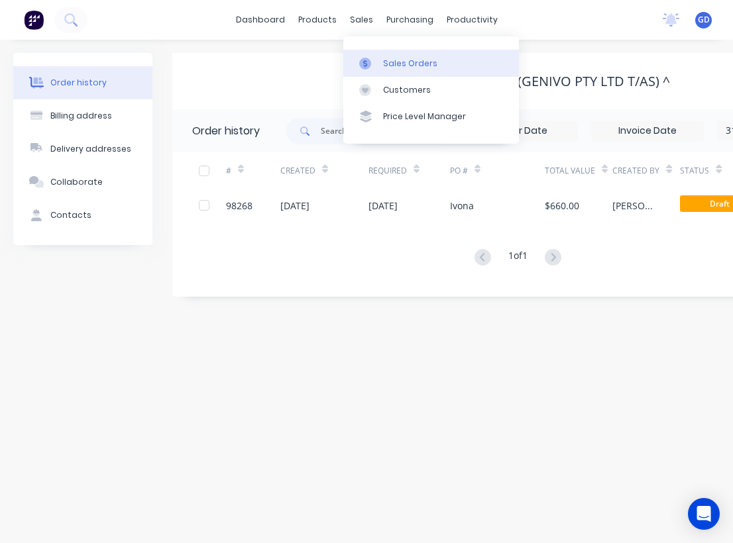
click at [402, 61] on div "Sales Orders" at bounding box center [410, 64] width 54 height 12
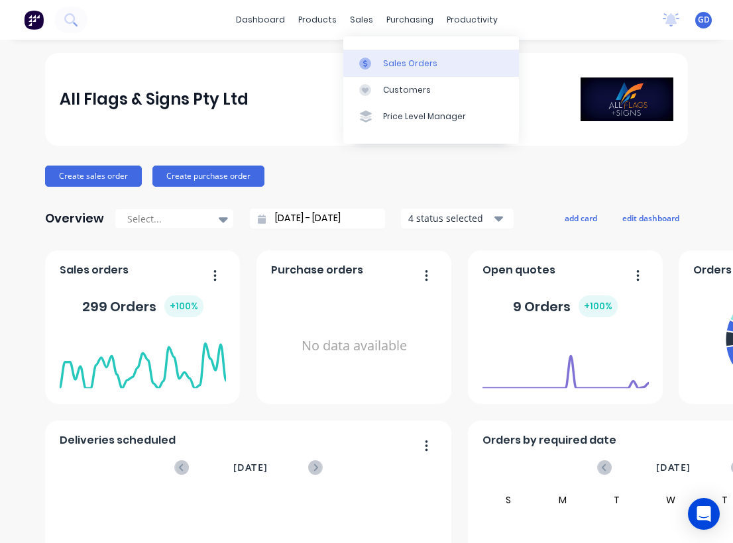
click at [390, 60] on div "Sales Orders" at bounding box center [410, 64] width 54 height 12
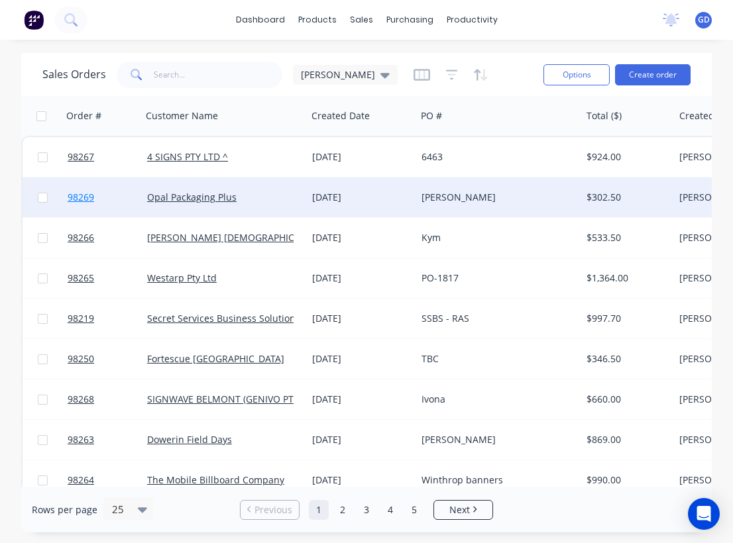
click at [91, 195] on span "98269" at bounding box center [81, 197] width 27 height 13
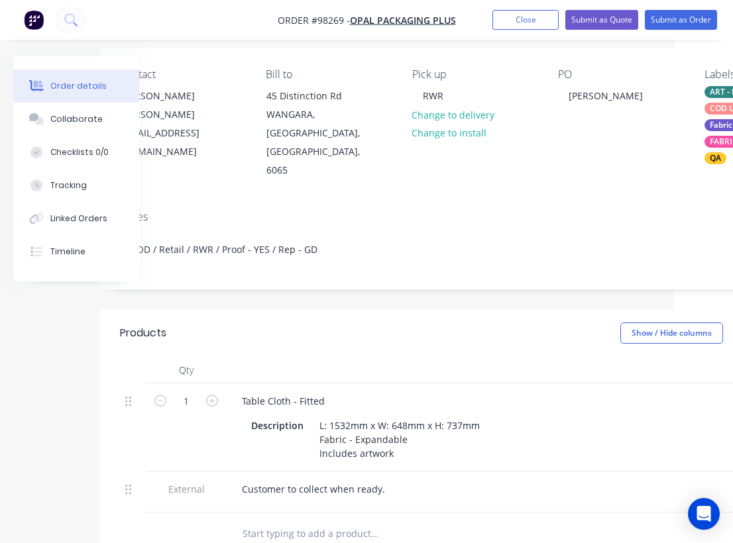
scroll to position [99, 0]
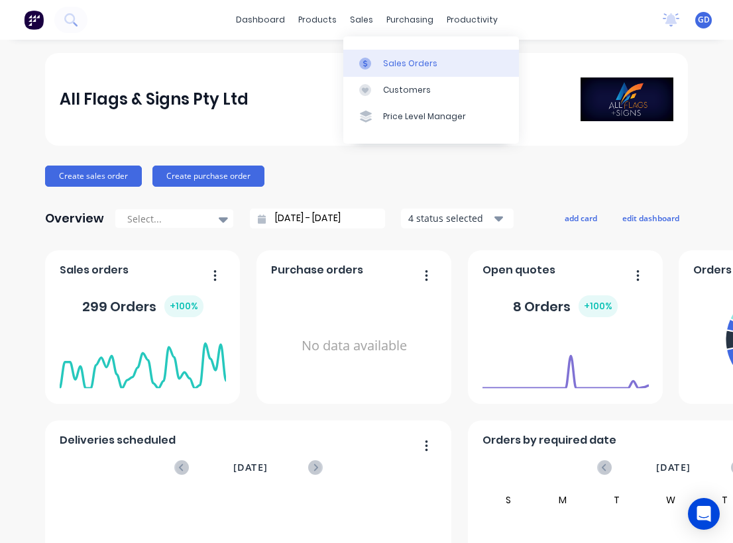
click at [392, 62] on div "Sales Orders" at bounding box center [410, 64] width 54 height 12
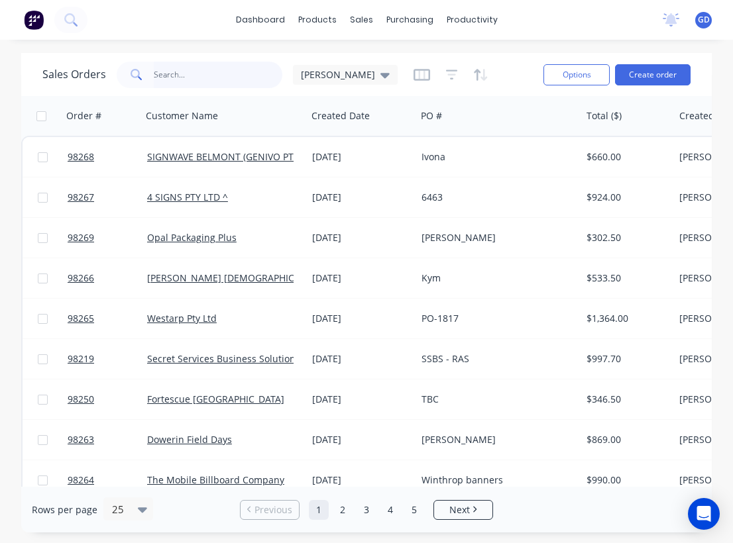
click at [178, 72] on input "text" at bounding box center [218, 75] width 129 height 27
paste input "98250"
type input "98250"
